Goal: Transaction & Acquisition: Purchase product/service

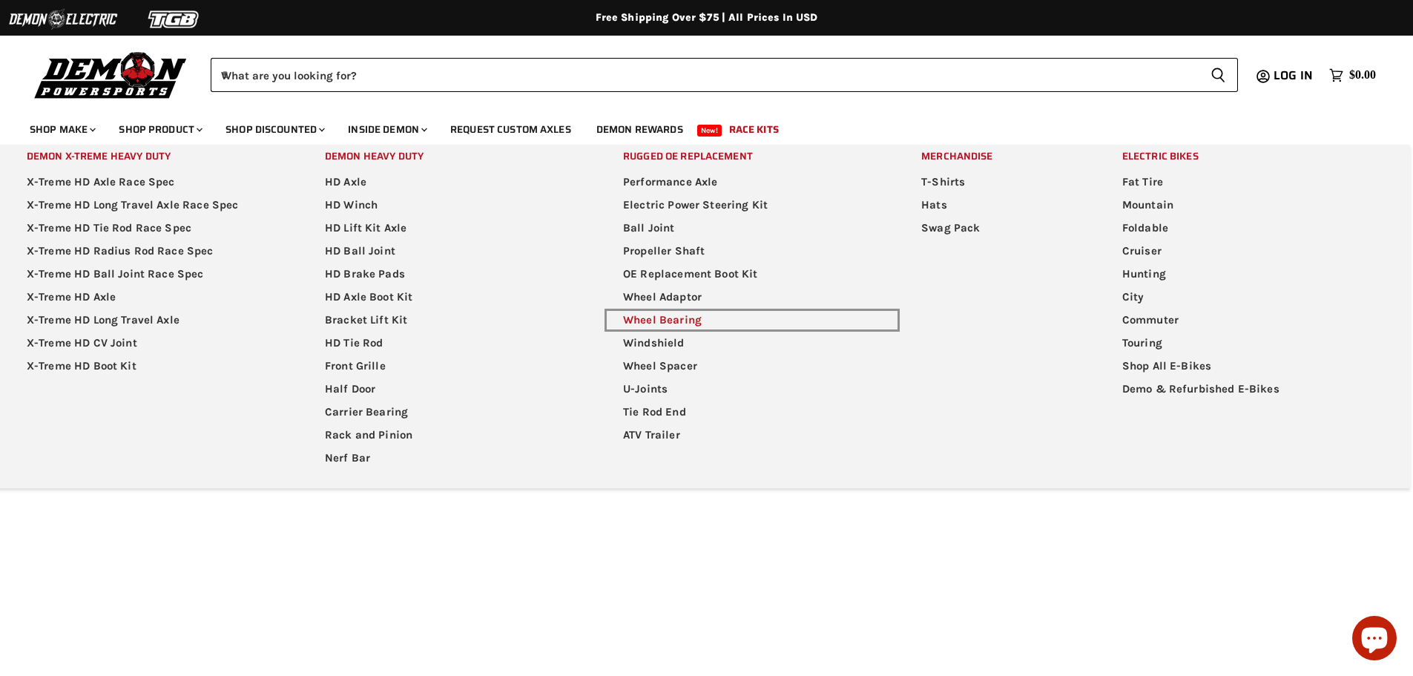
click at [696, 319] on link "Wheel Bearing" at bounding box center [751, 320] width 295 height 23
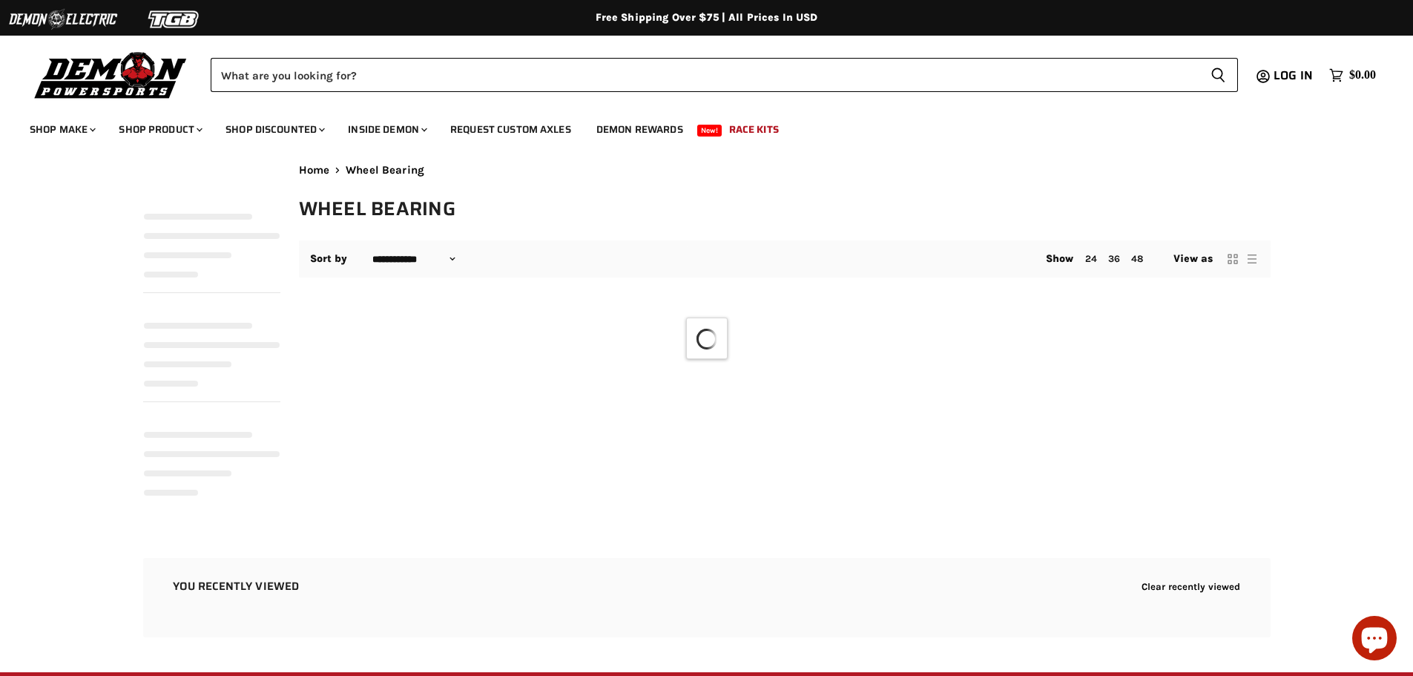
select select "**********"
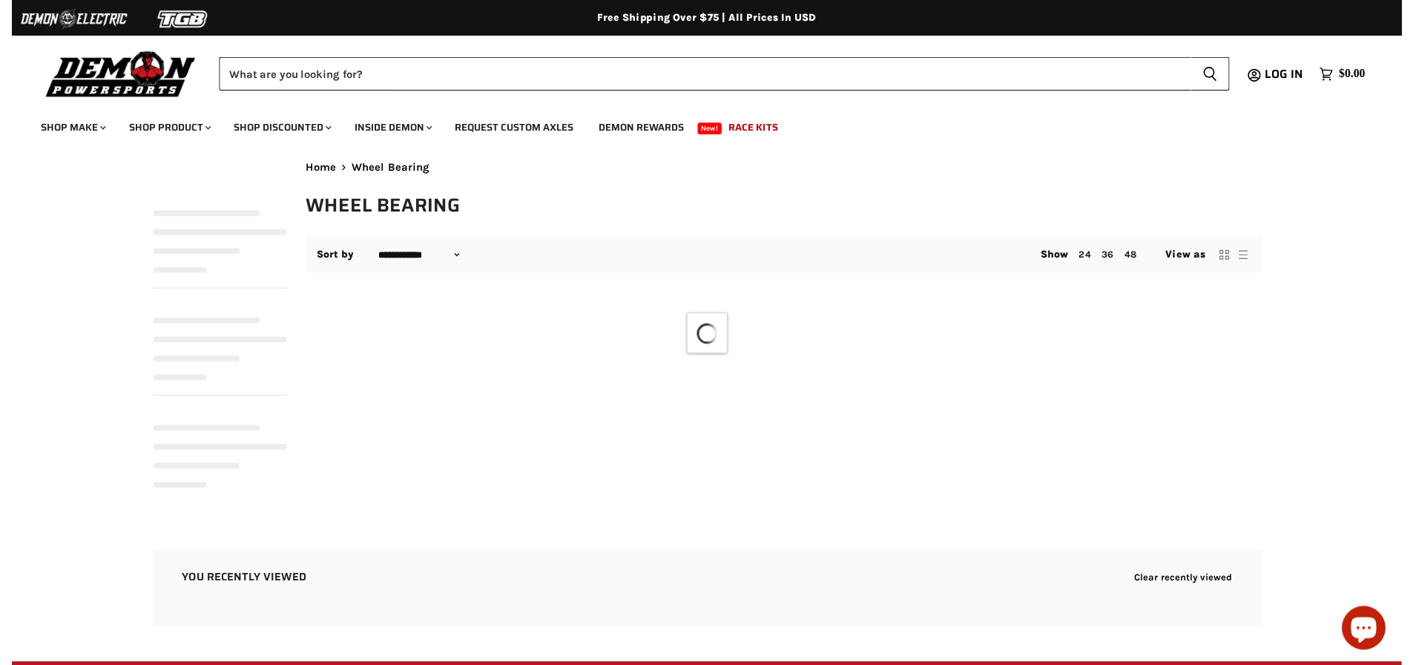
select select "**********"
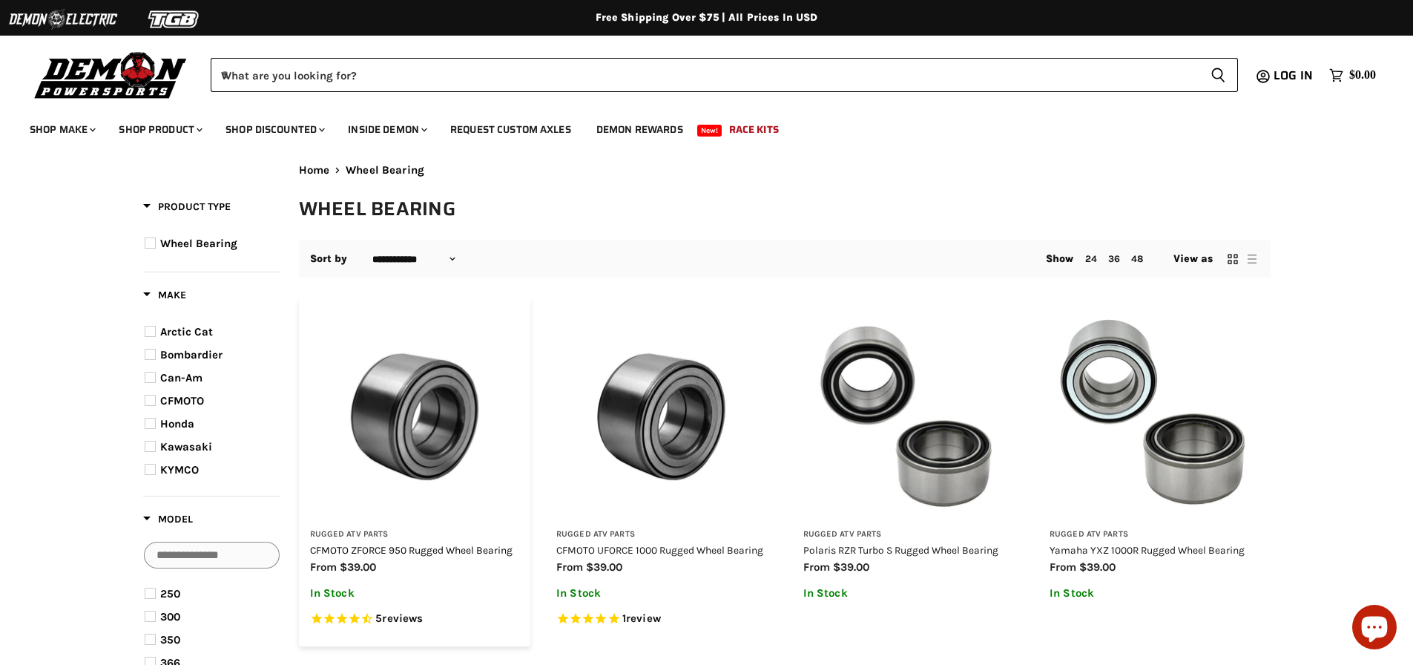
drag, startPoint x: 400, startPoint y: 567, endPoint x: 419, endPoint y: 551, distance: 25.3
click at [410, 561] on div "from $39.00" at bounding box center [415, 566] width 210 height 17
click at [419, 551] on link "CFMOTO ZFORCE 950 Rugged Wheel Bearing" at bounding box center [411, 550] width 202 height 12
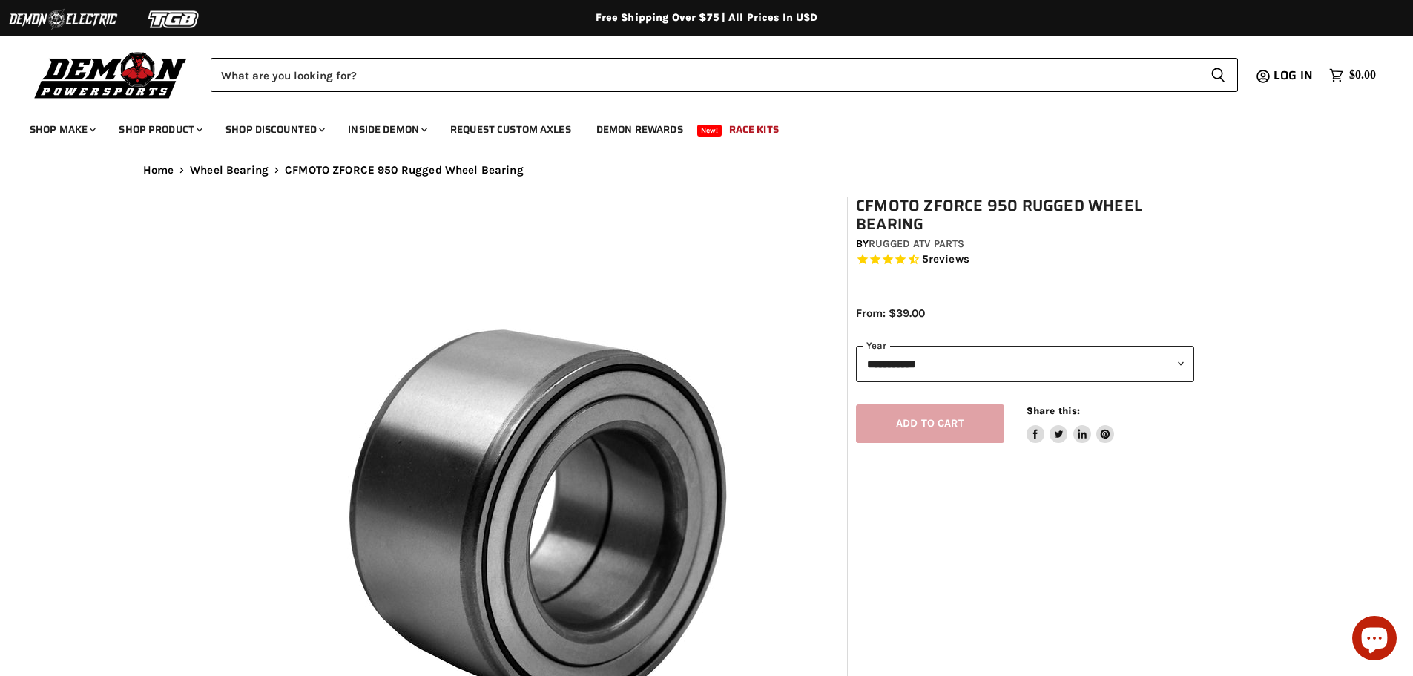
select select "******"
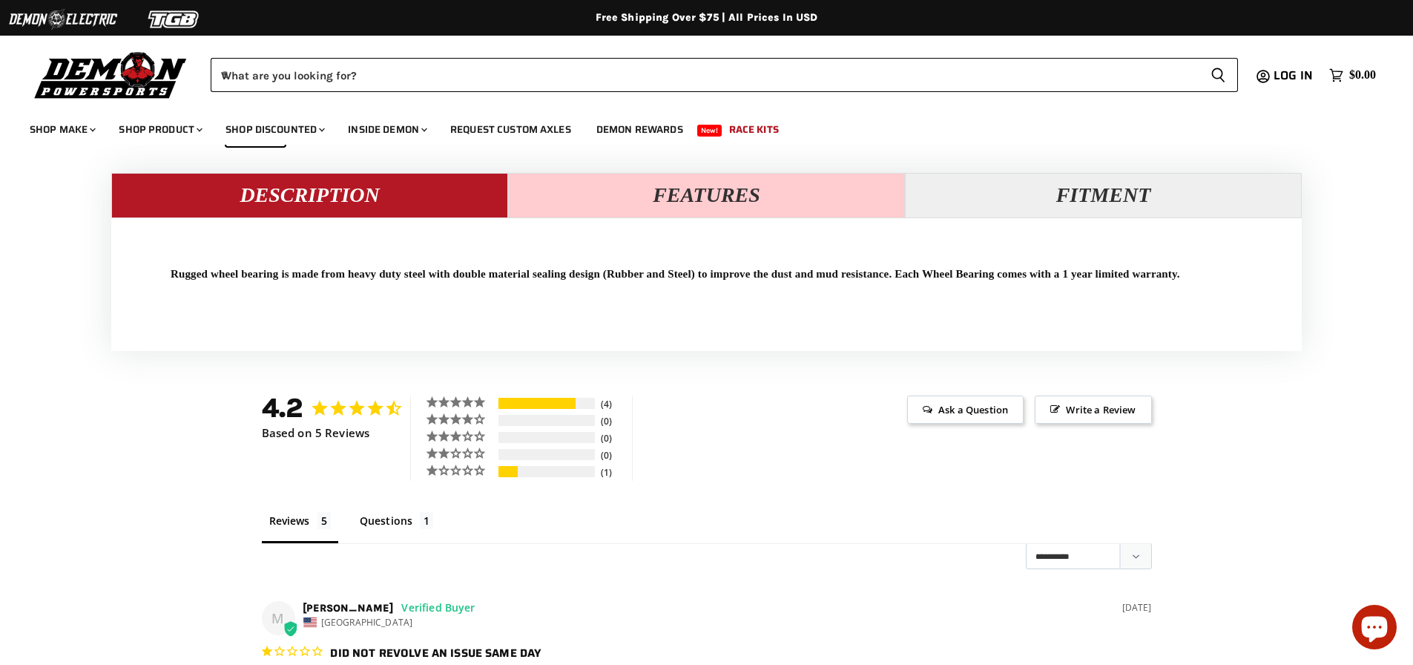
click at [752, 204] on button "Features" at bounding box center [706, 195] width 397 height 45
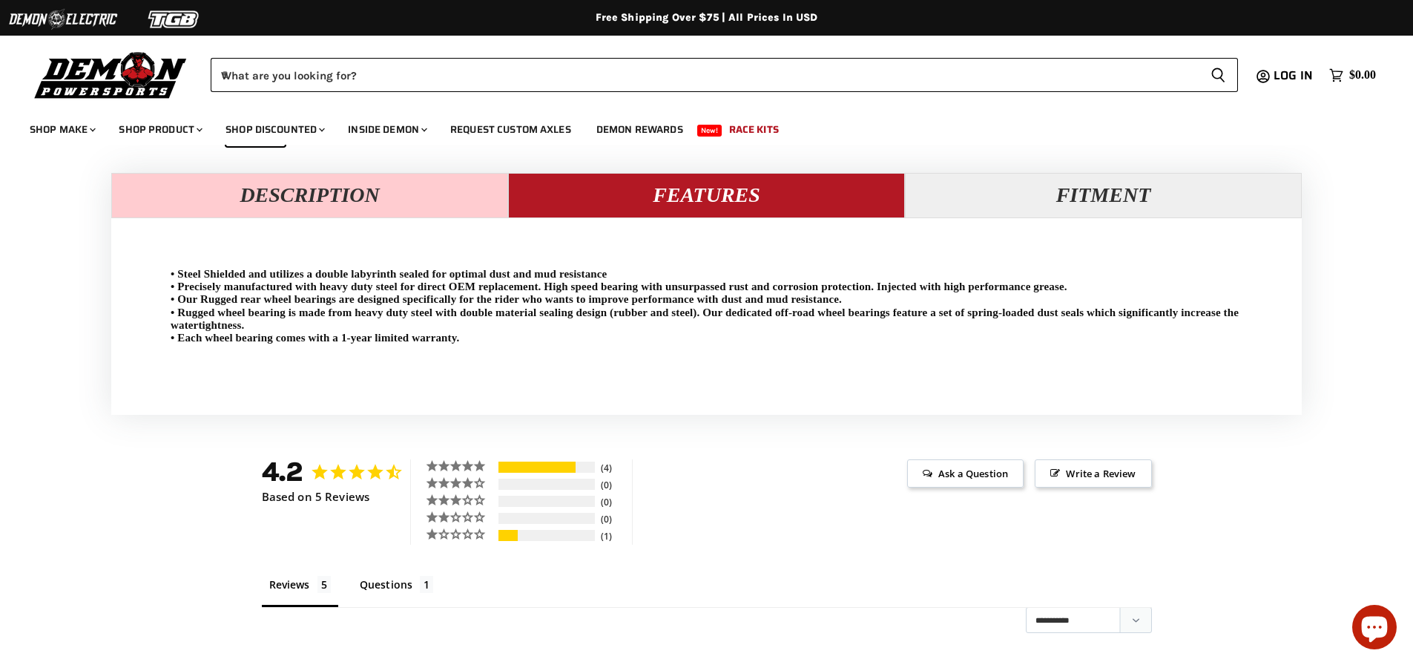
click at [380, 200] on button "Description" at bounding box center [309, 195] width 397 height 45
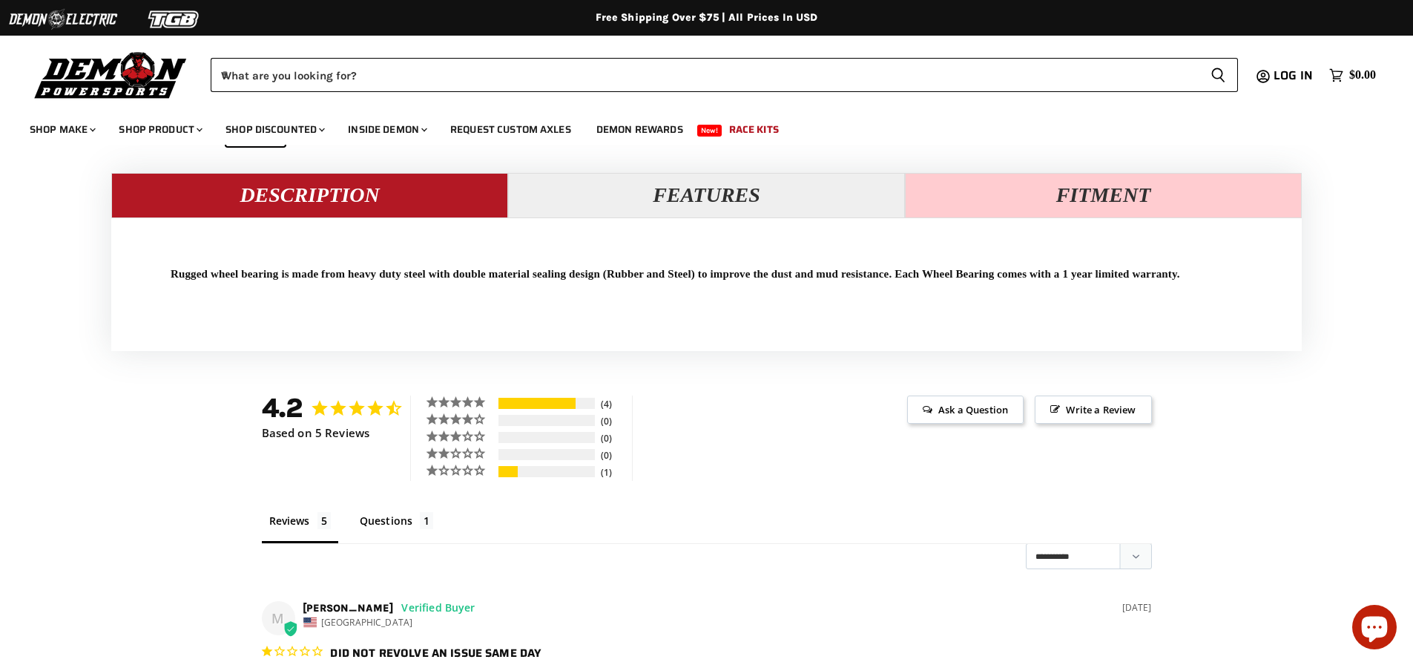
click at [1134, 187] on button "Fitment" at bounding box center [1103, 195] width 397 height 45
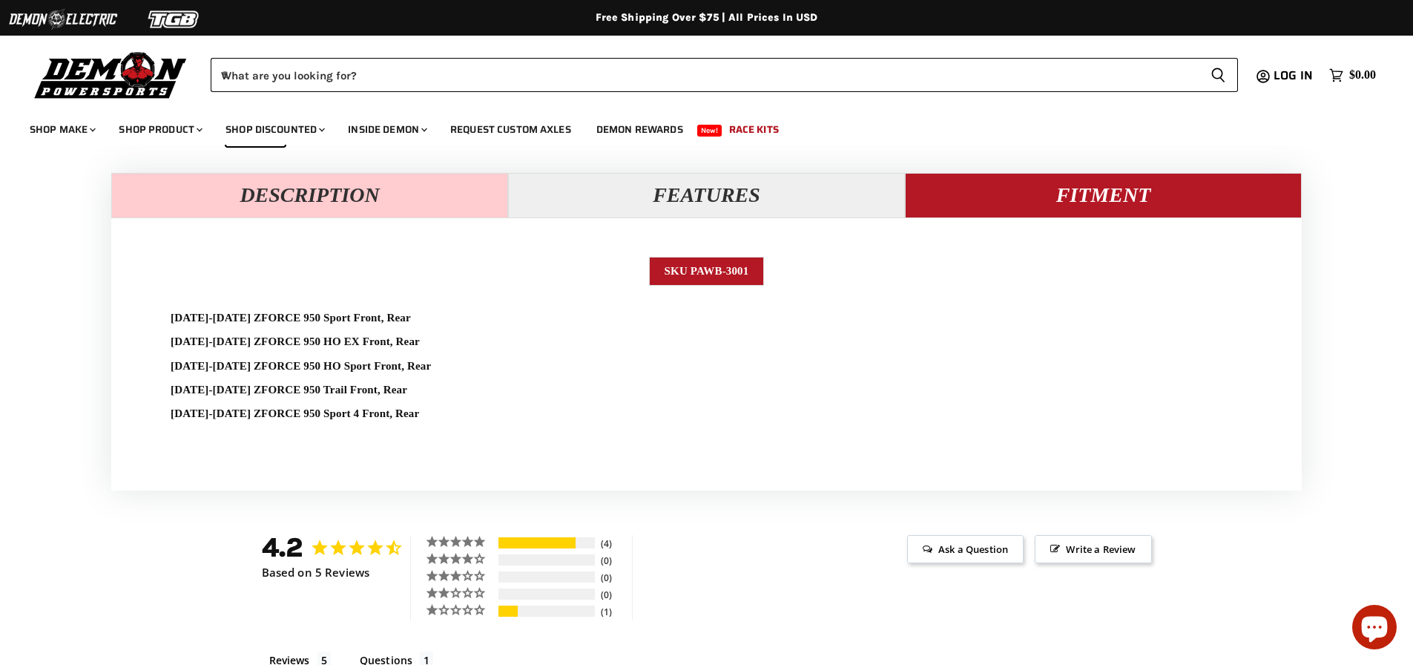
click at [266, 192] on button "Description" at bounding box center [309, 195] width 397 height 45
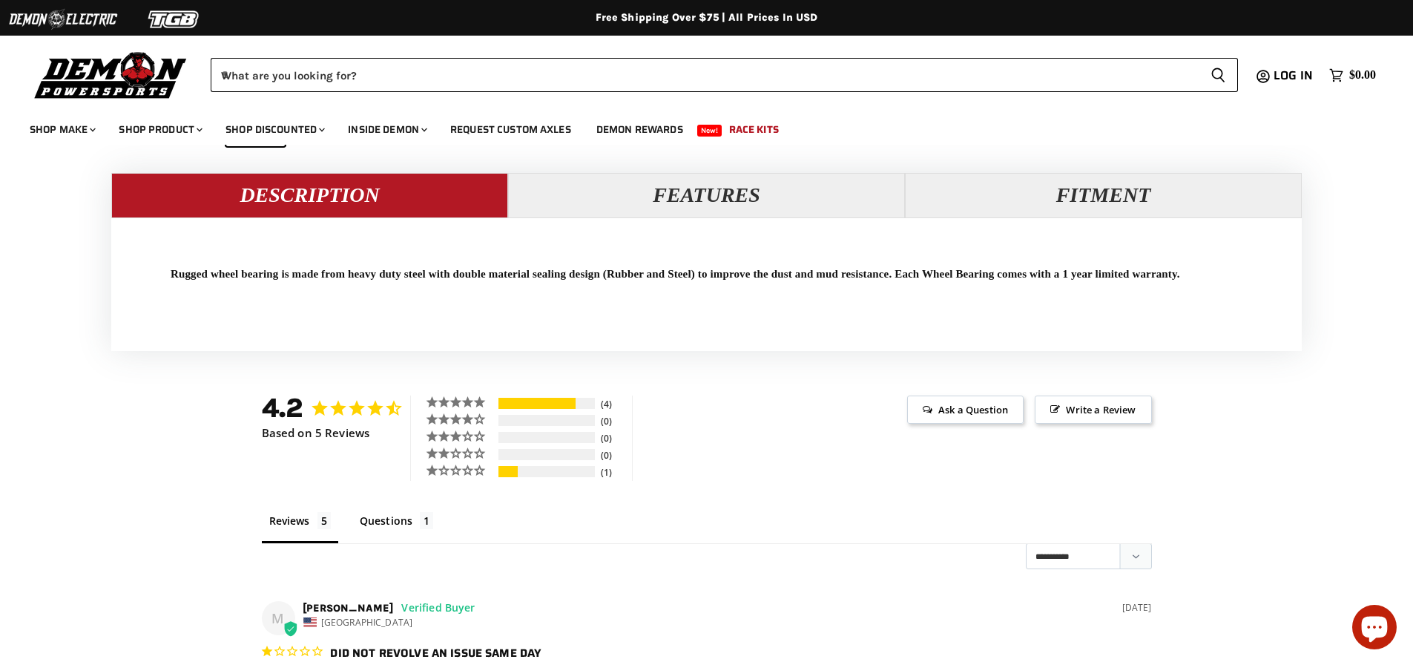
click at [601, 303] on div "Rugged wheel bearing is made from heavy duty steel with double material sealing…" at bounding box center [706, 292] width 1190 height 118
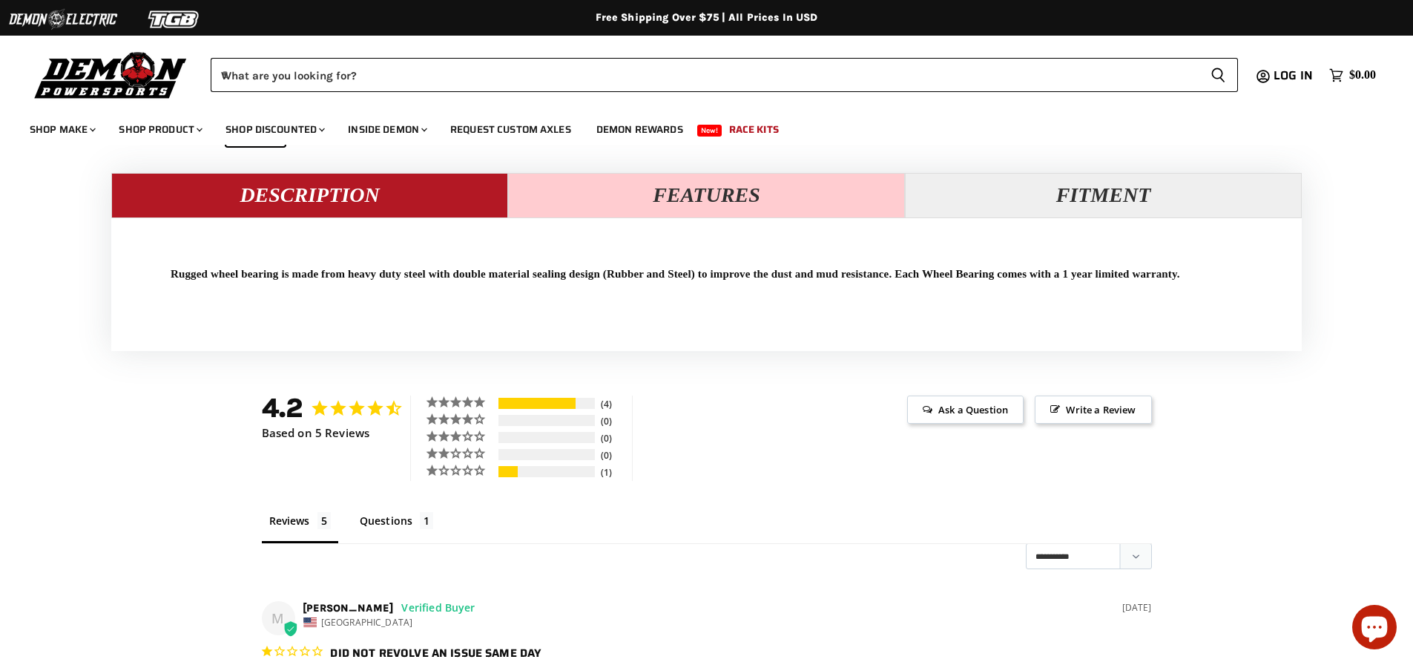
click at [660, 193] on button "Features" at bounding box center [706, 195] width 397 height 45
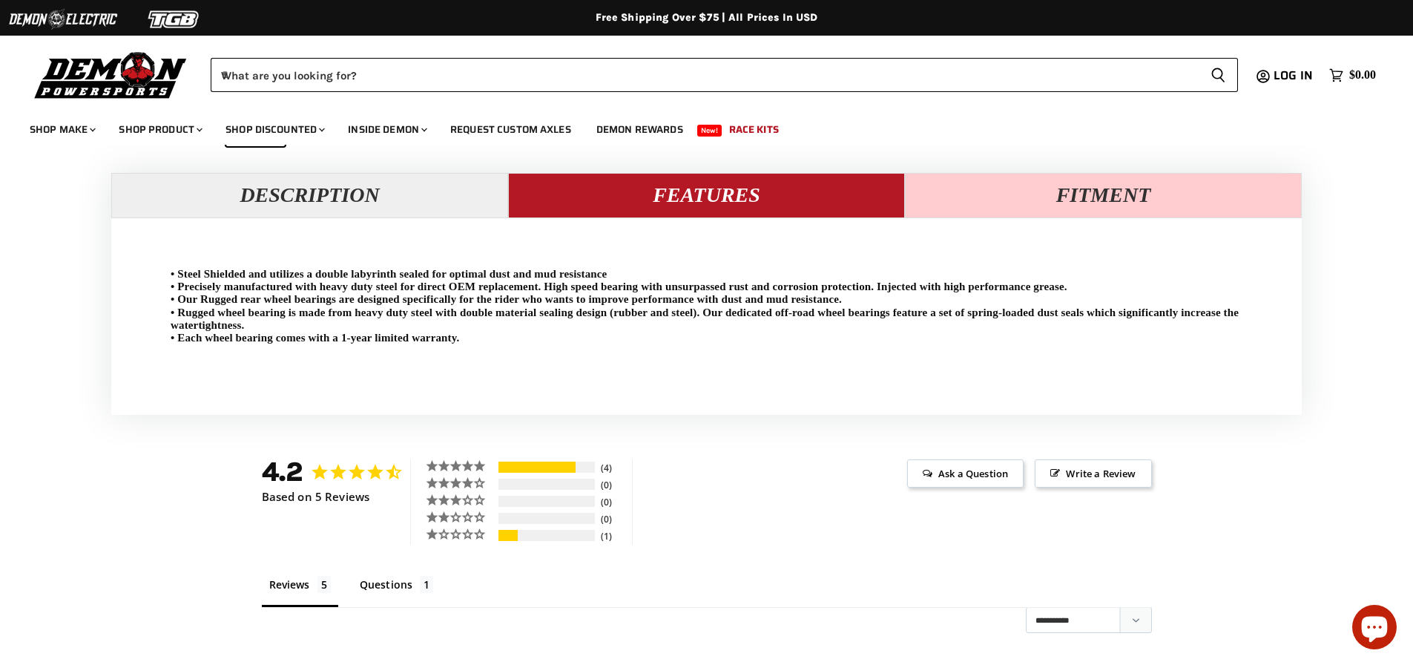
drag, startPoint x: 1101, startPoint y: 179, endPoint x: 1107, endPoint y: 210, distance: 31.7
click at [1101, 179] on button "Fitment" at bounding box center [1103, 195] width 397 height 45
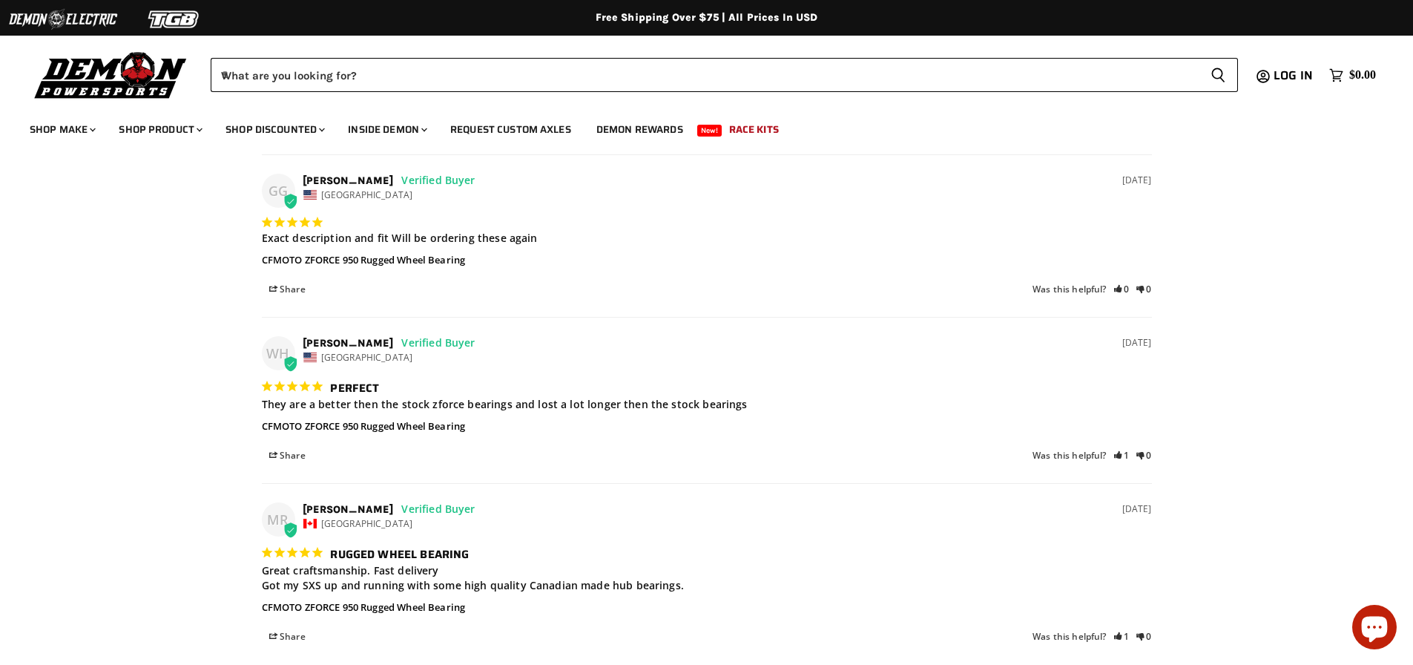
scroll to position [2094, 0]
